Goal: Information Seeking & Learning: Learn about a topic

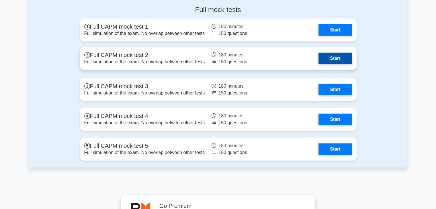
scroll to position [1662, 0]
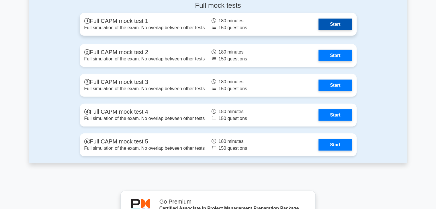
click at [334, 30] on link "Start" at bounding box center [334, 24] width 33 height 11
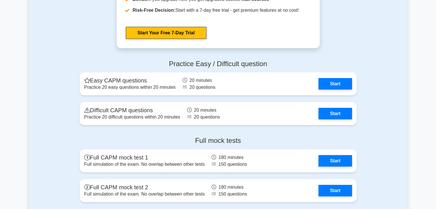
scroll to position [1519, 0]
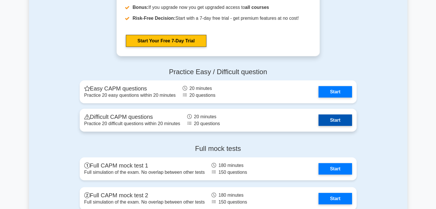
click at [340, 121] on link "Start" at bounding box center [334, 120] width 33 height 11
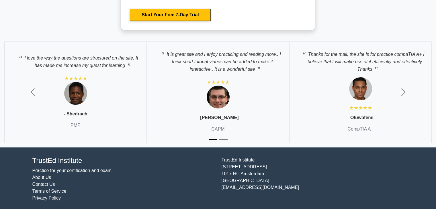
scroll to position [1965, 0]
